Goal: Transaction & Acquisition: Purchase product/service

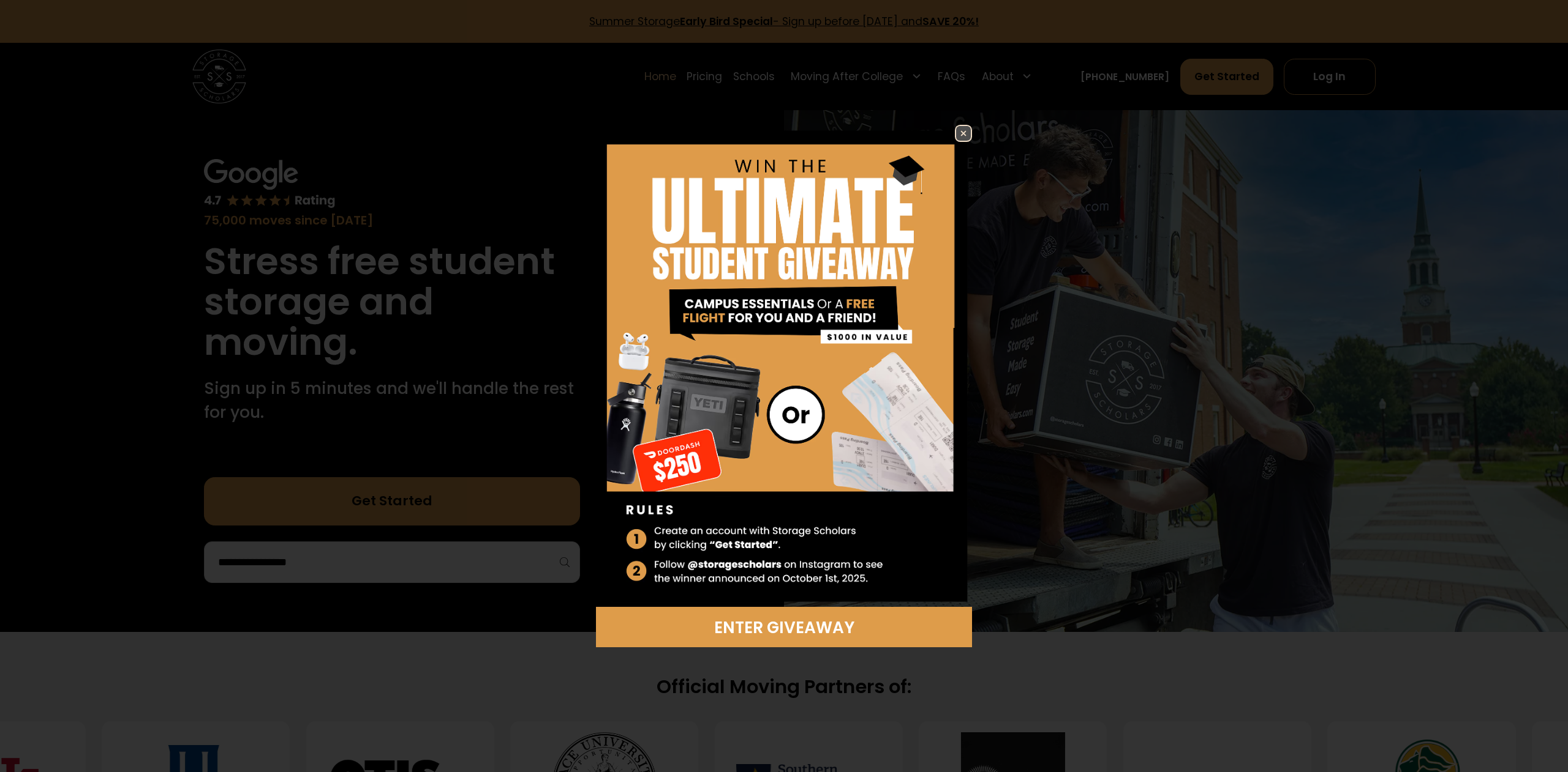
click at [960, 127] on img at bounding box center [963, 133] width 15 height 15
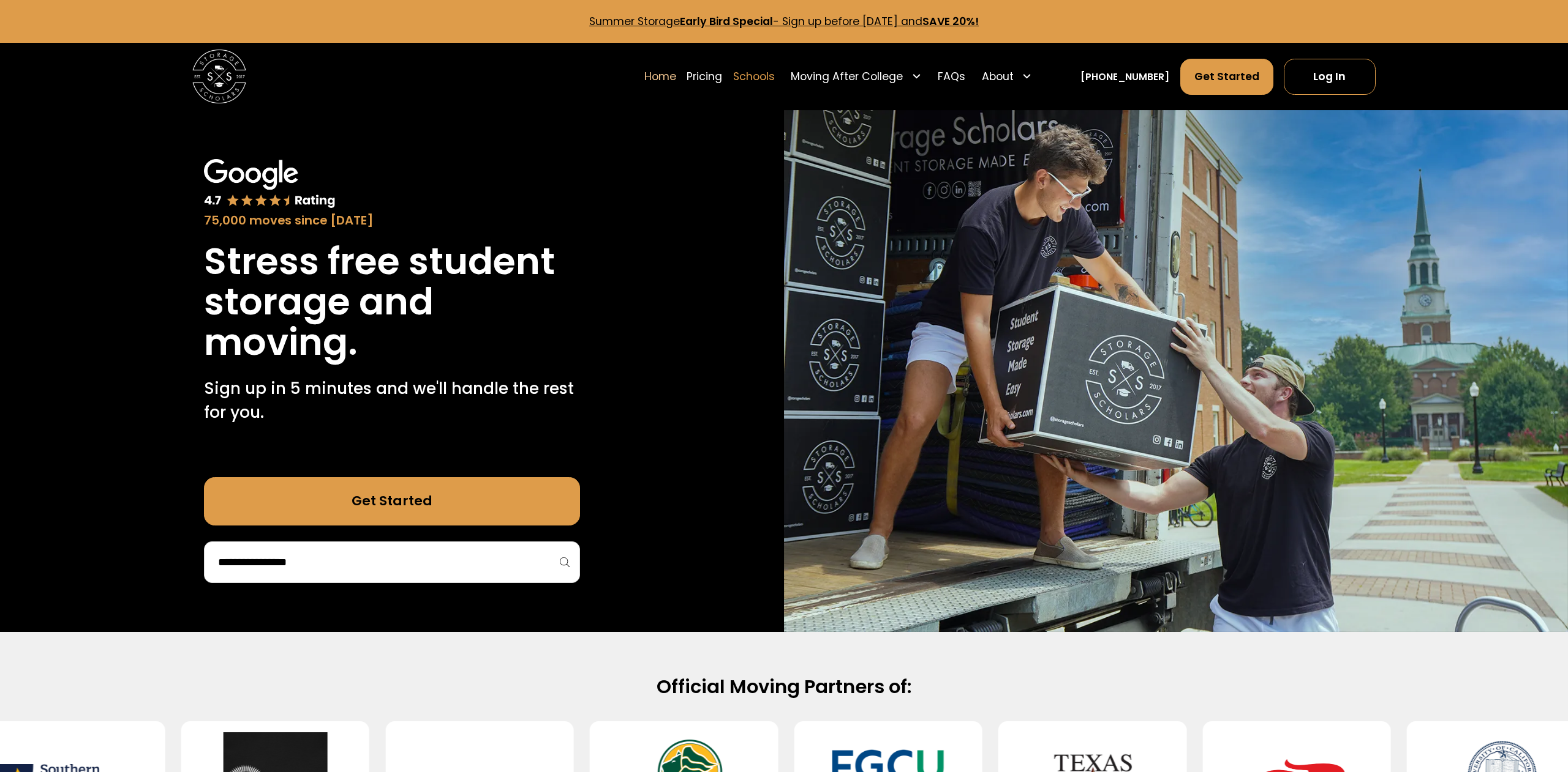
click at [765, 75] on link "Schools" at bounding box center [754, 76] width 42 height 37
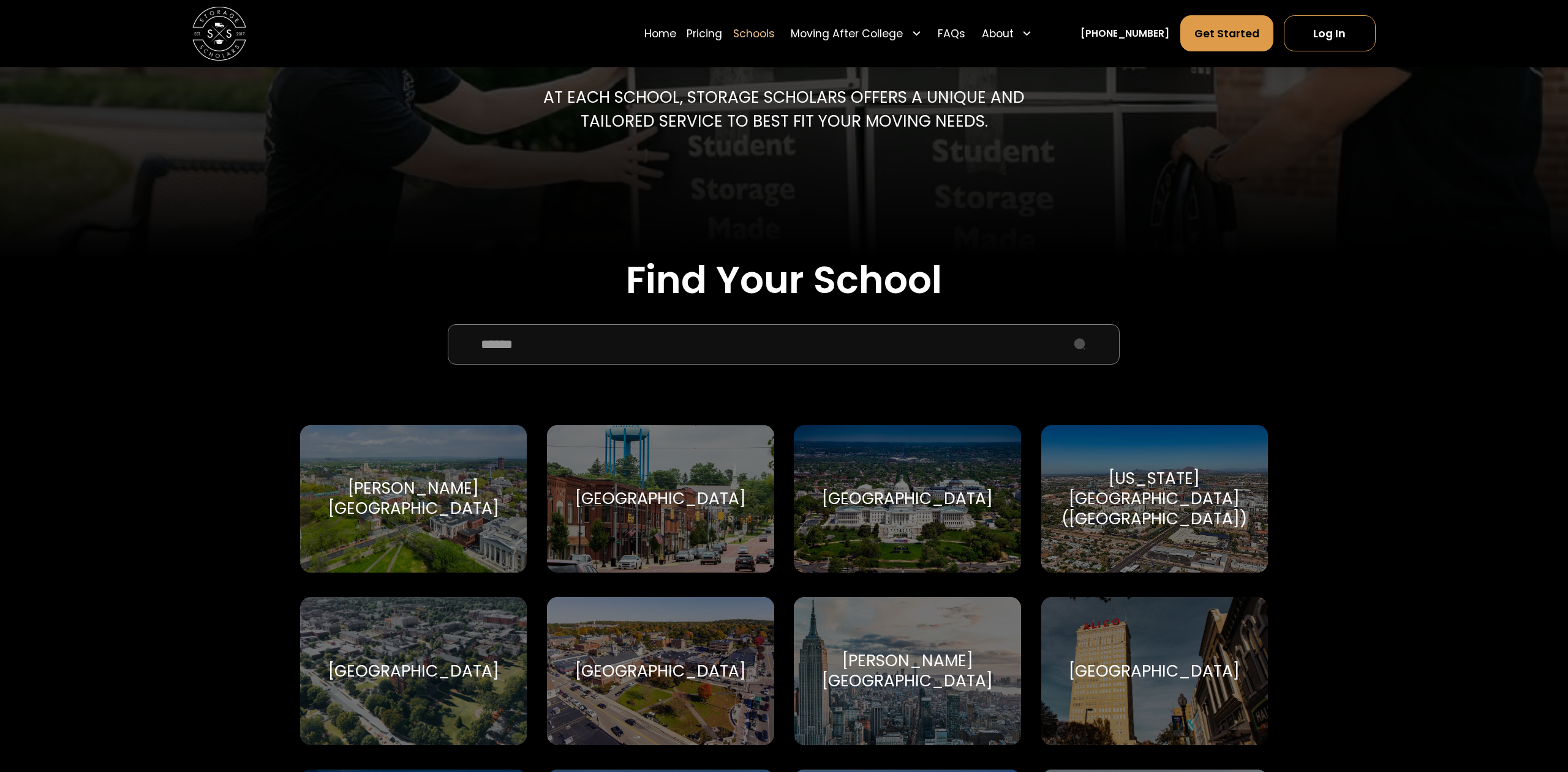
scroll to position [257, 0]
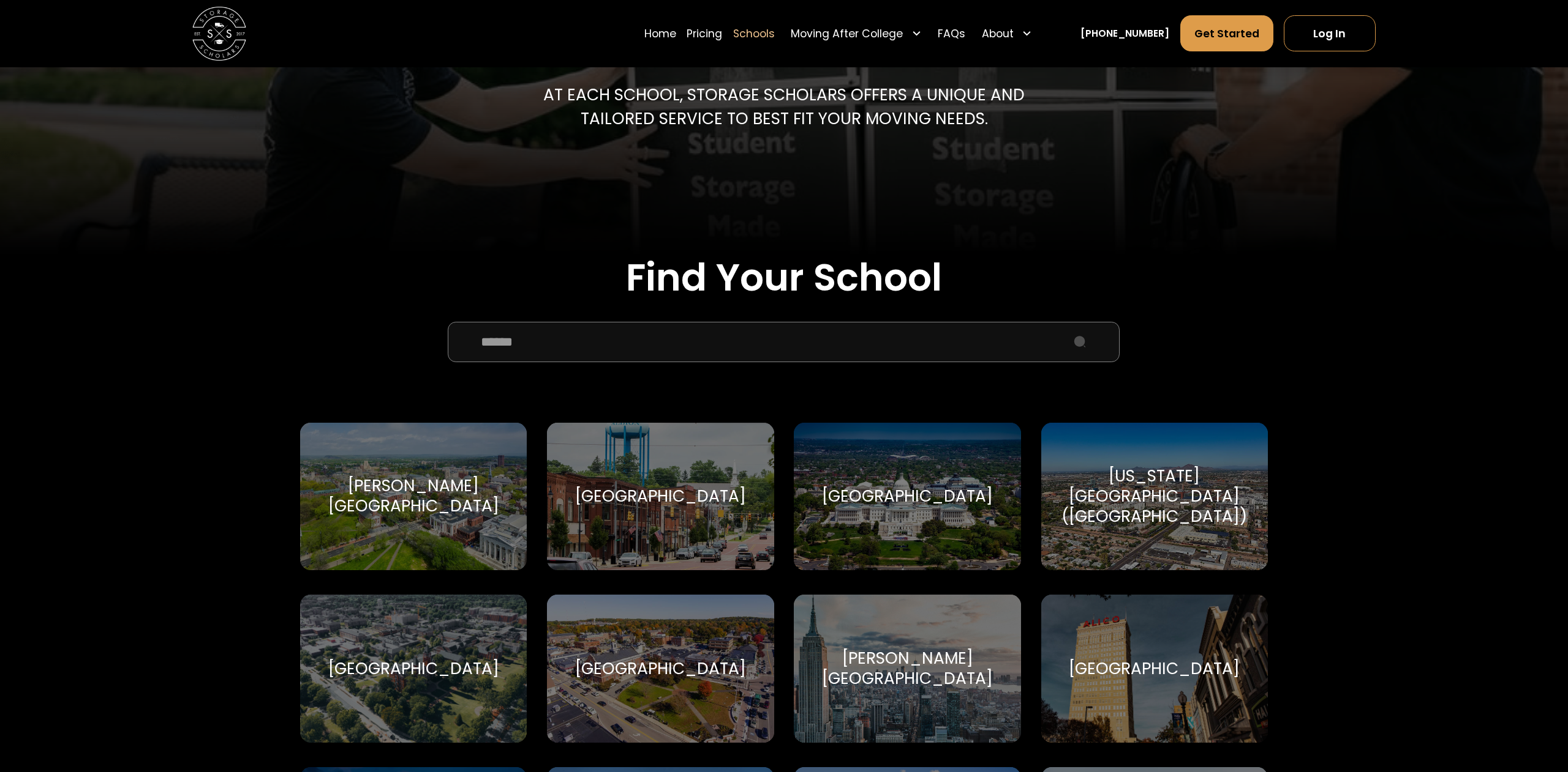
click at [509, 335] on input "School Select Form" at bounding box center [783, 342] width 672 height 40
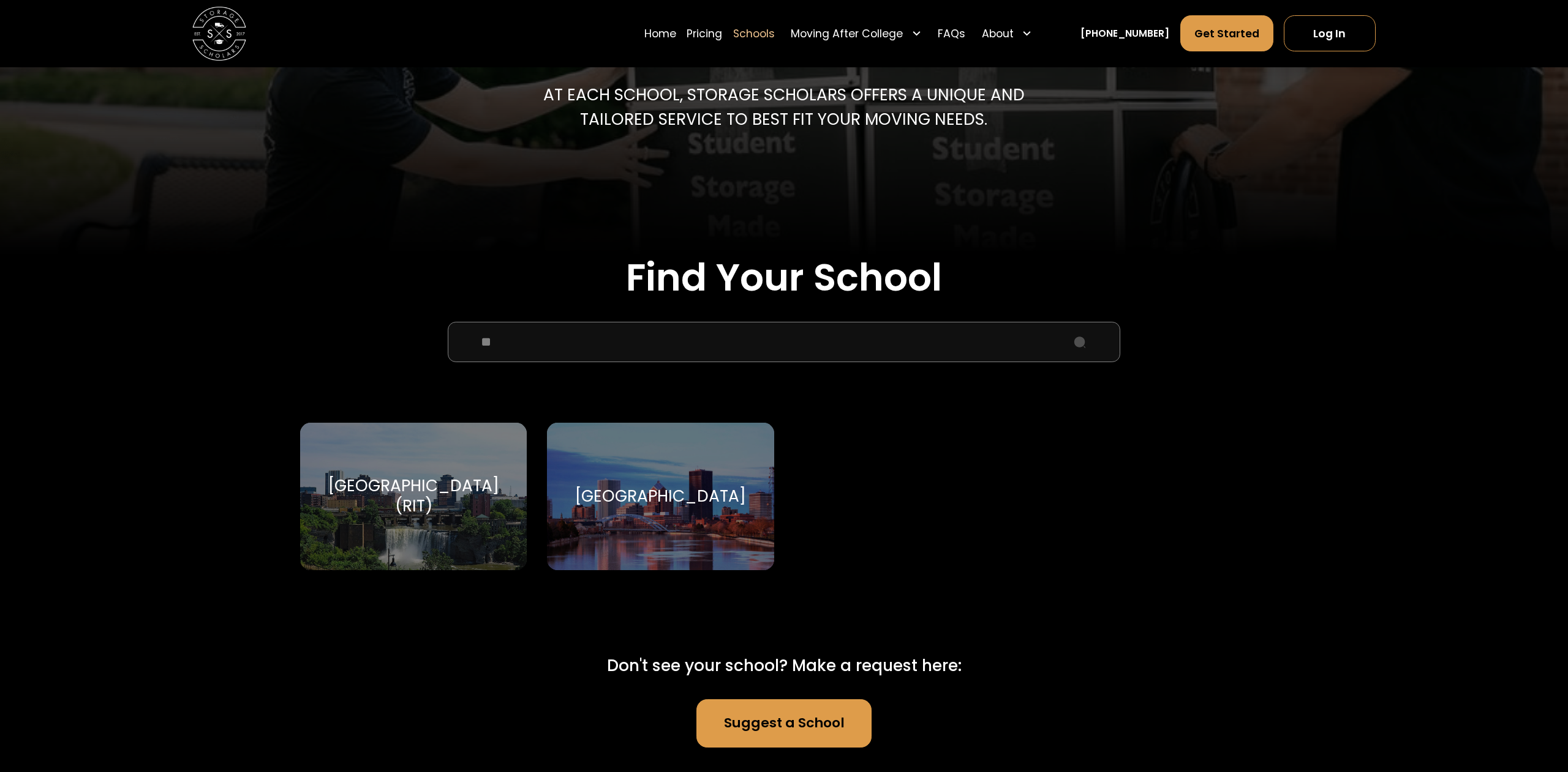
type input "*"
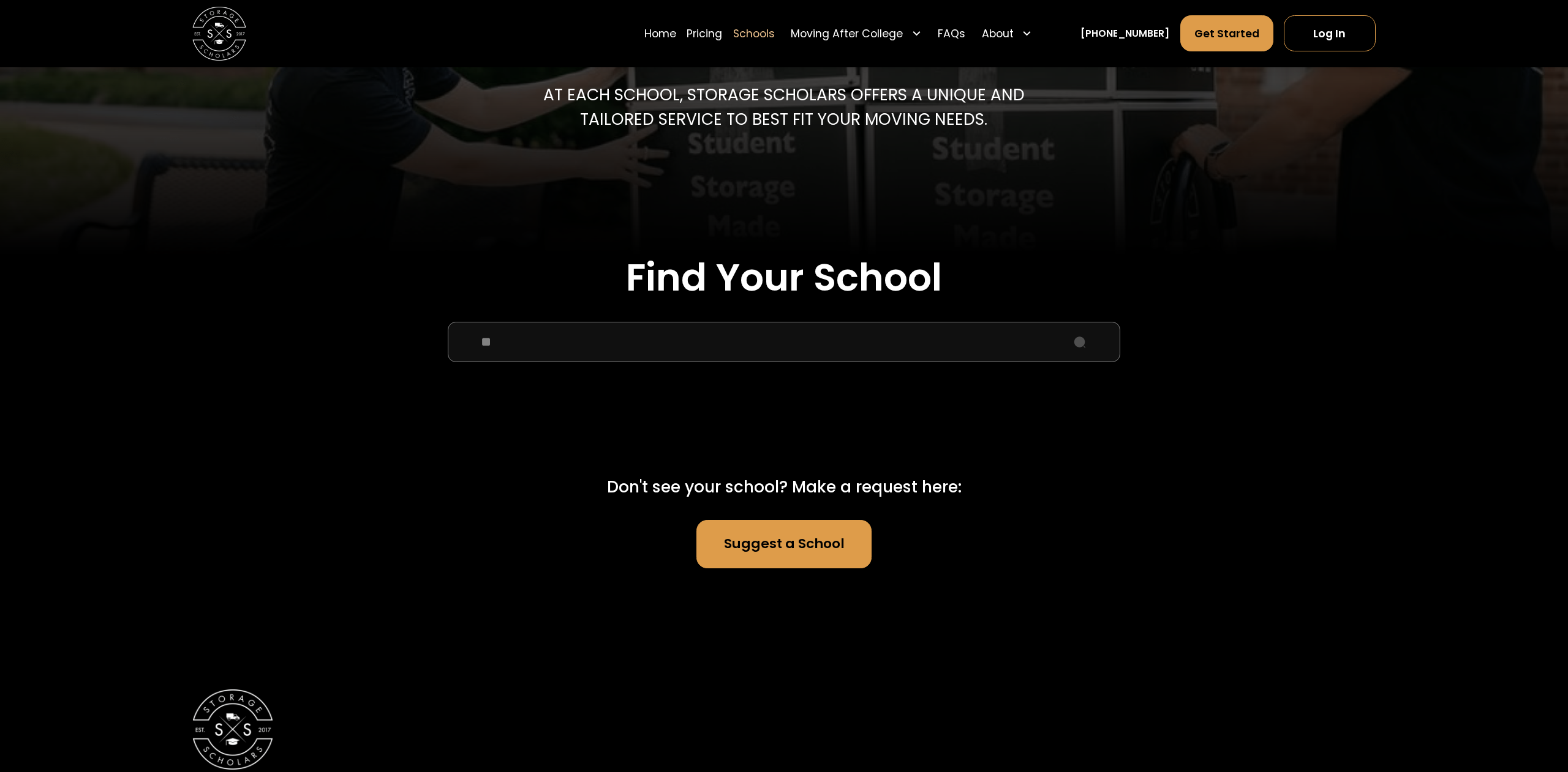
type input "*"
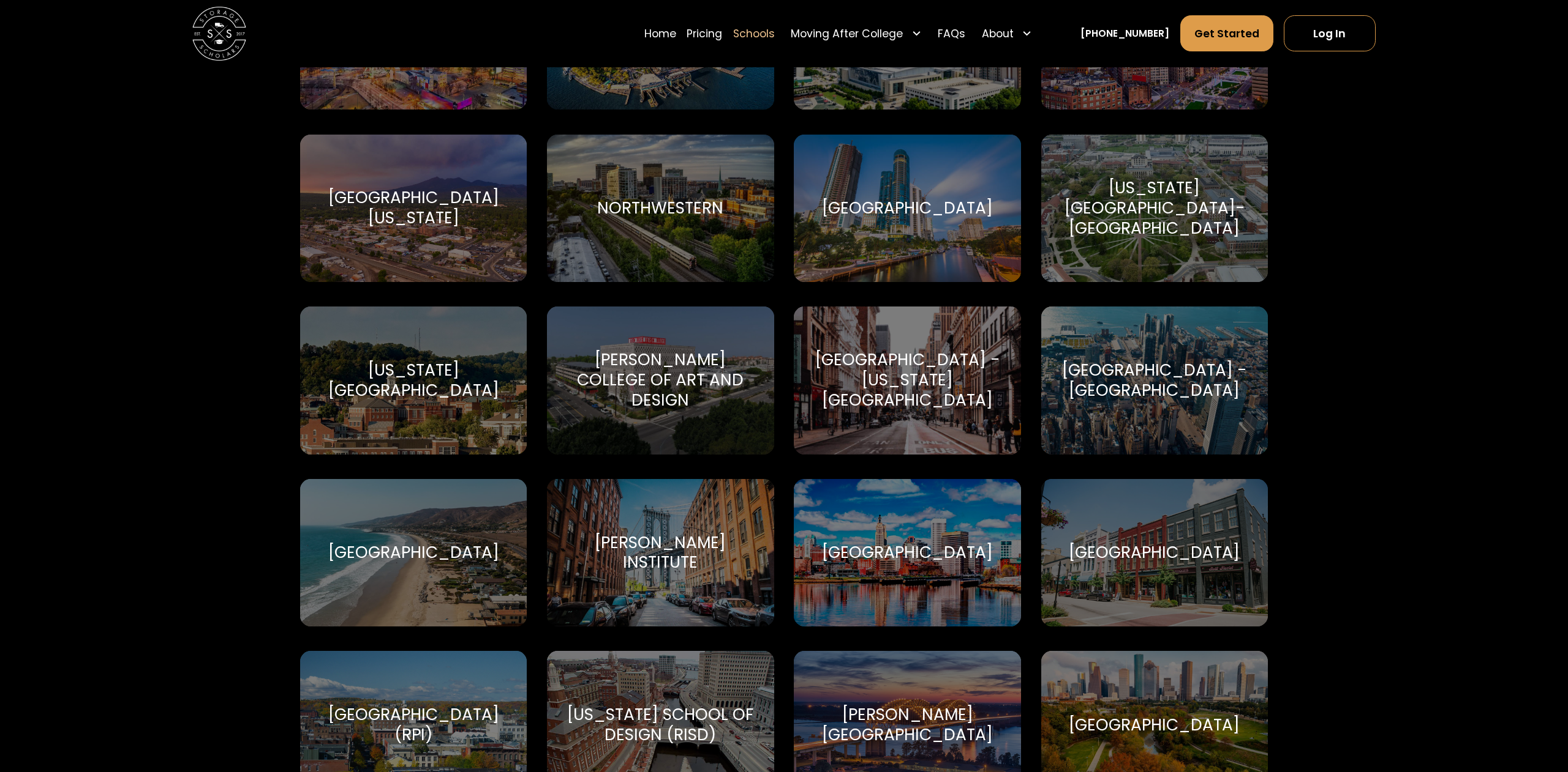
scroll to position [3831, 0]
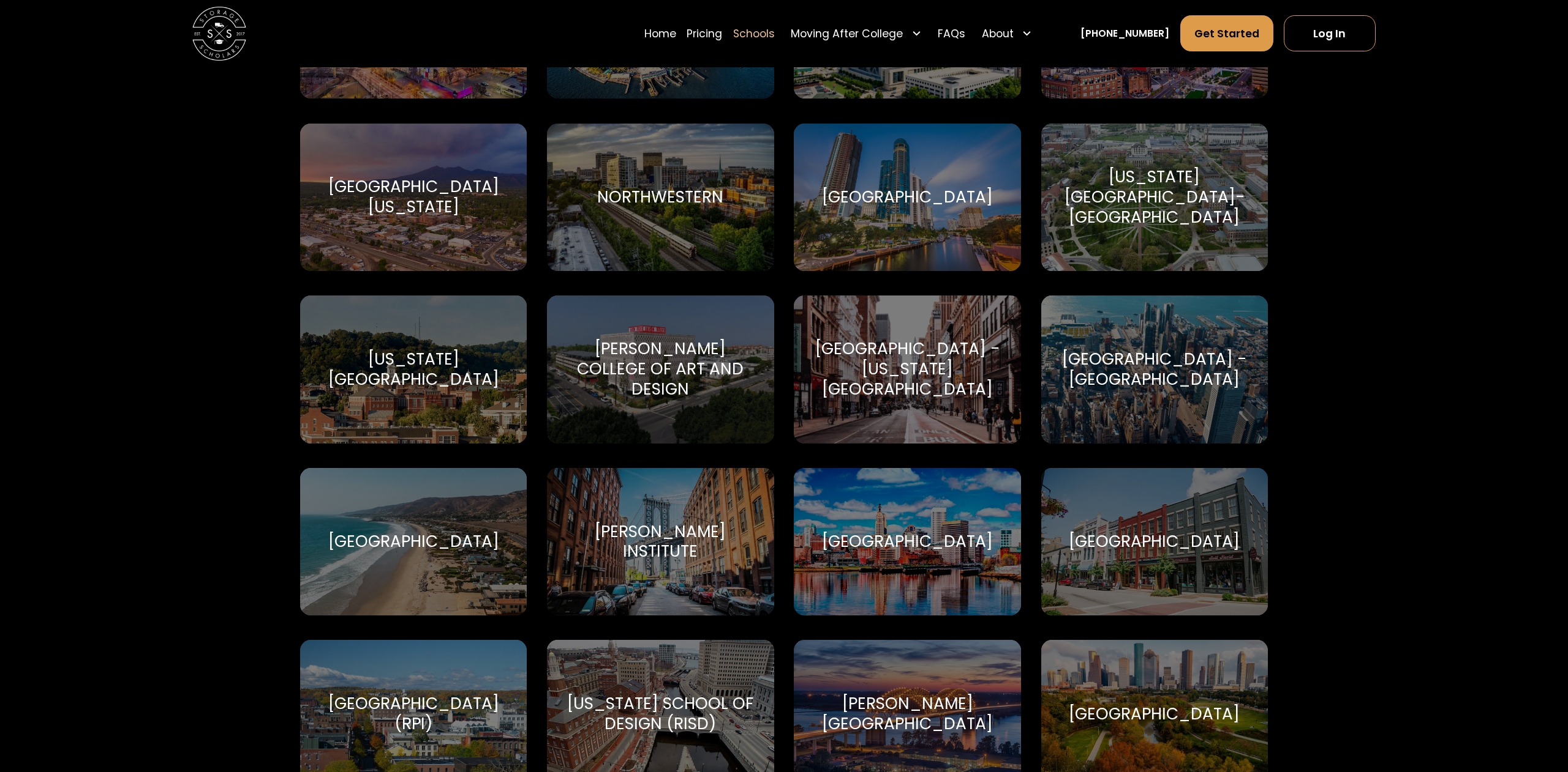
click at [627, 565] on div "Pratt Institute Pratt Institute" at bounding box center [661, 541] width 227 height 147
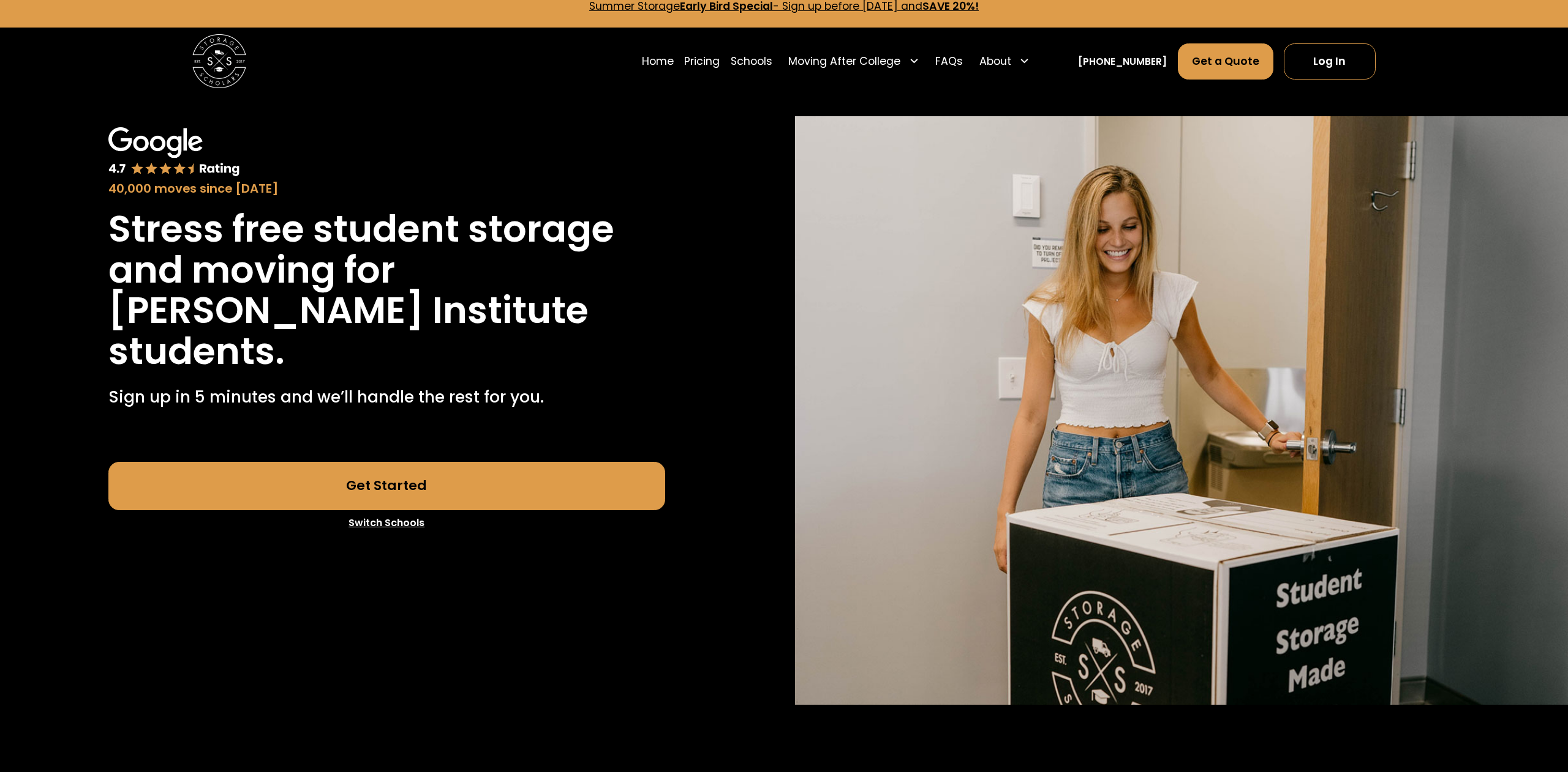
scroll to position [16, 0]
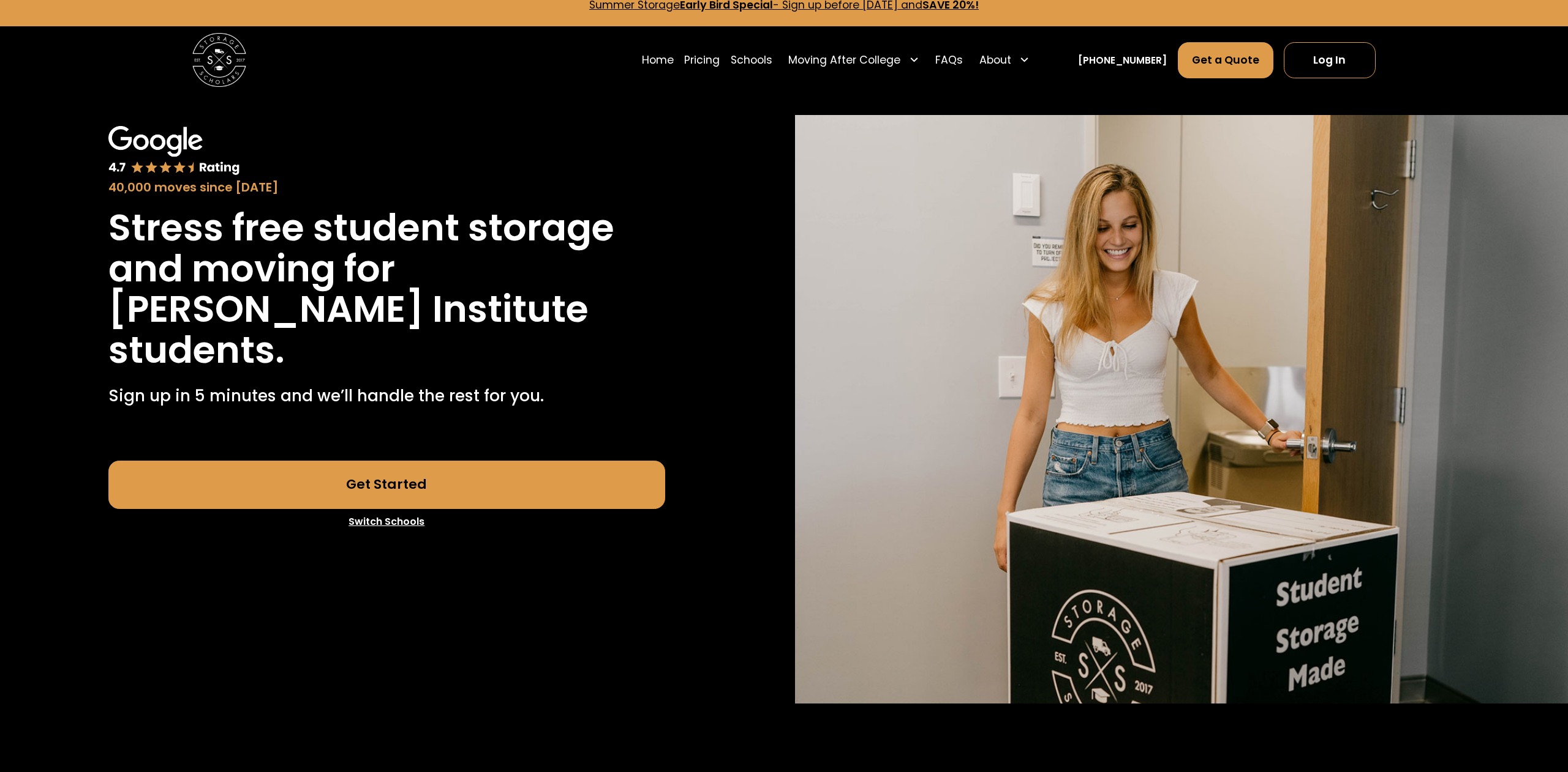
click at [251, 495] on link "Get Started" at bounding box center [386, 485] width 556 height 49
